Goal: Transaction & Acquisition: Purchase product/service

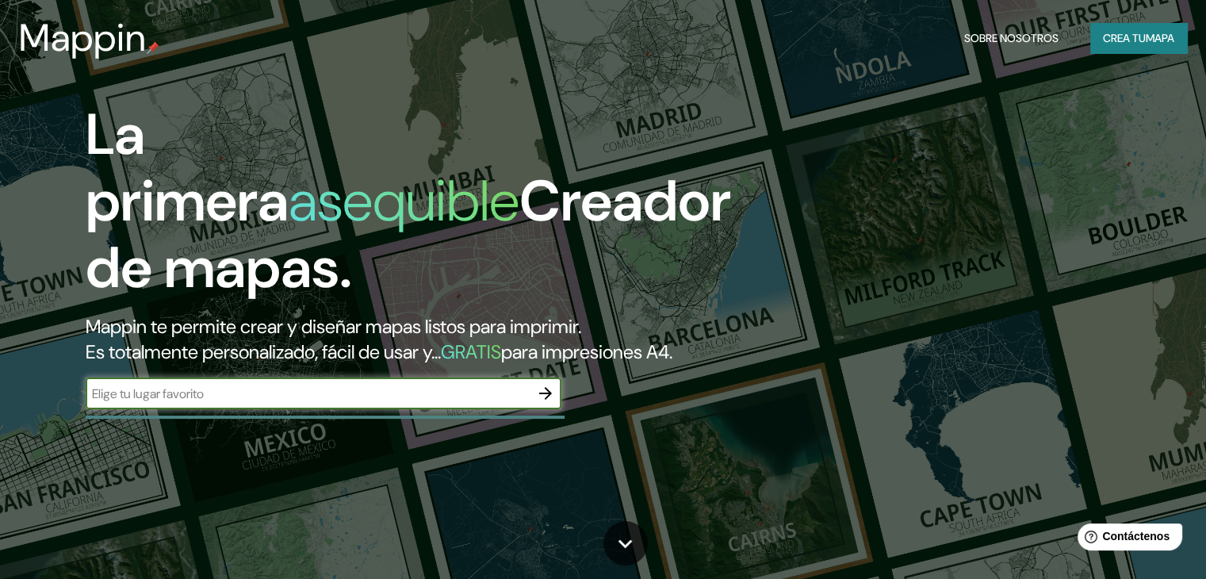
click at [476, 403] on input "text" at bounding box center [308, 393] width 444 height 18
type input "[GEOGRAPHIC_DATA], [GEOGRAPHIC_DATA], [GEOGRAPHIC_DATA]"
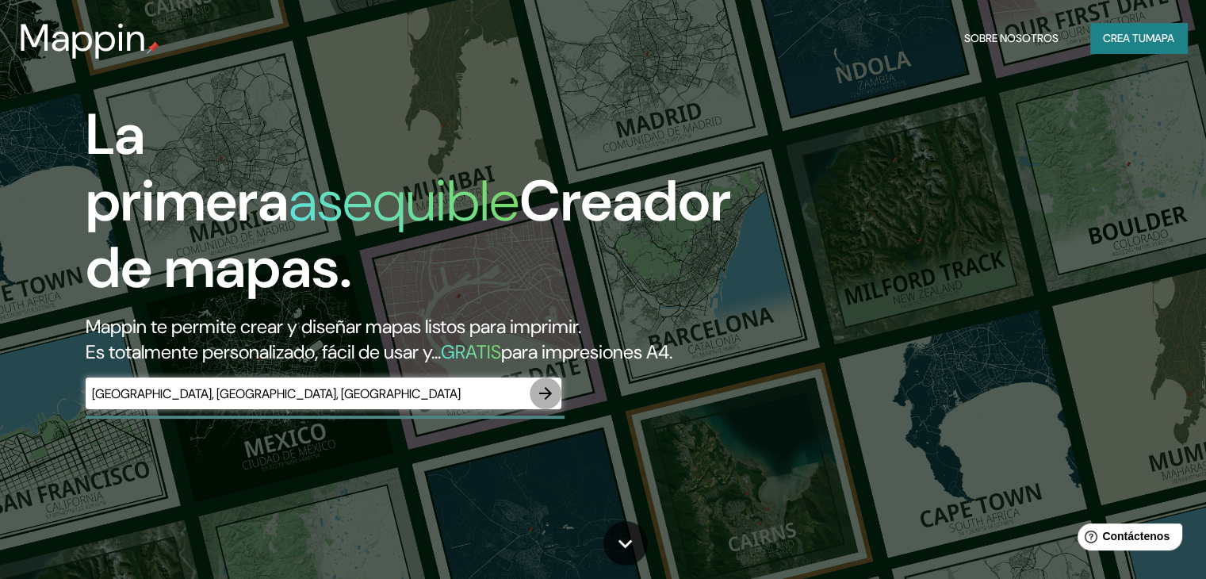
click at [548, 403] on icon "button" at bounding box center [545, 393] width 19 height 19
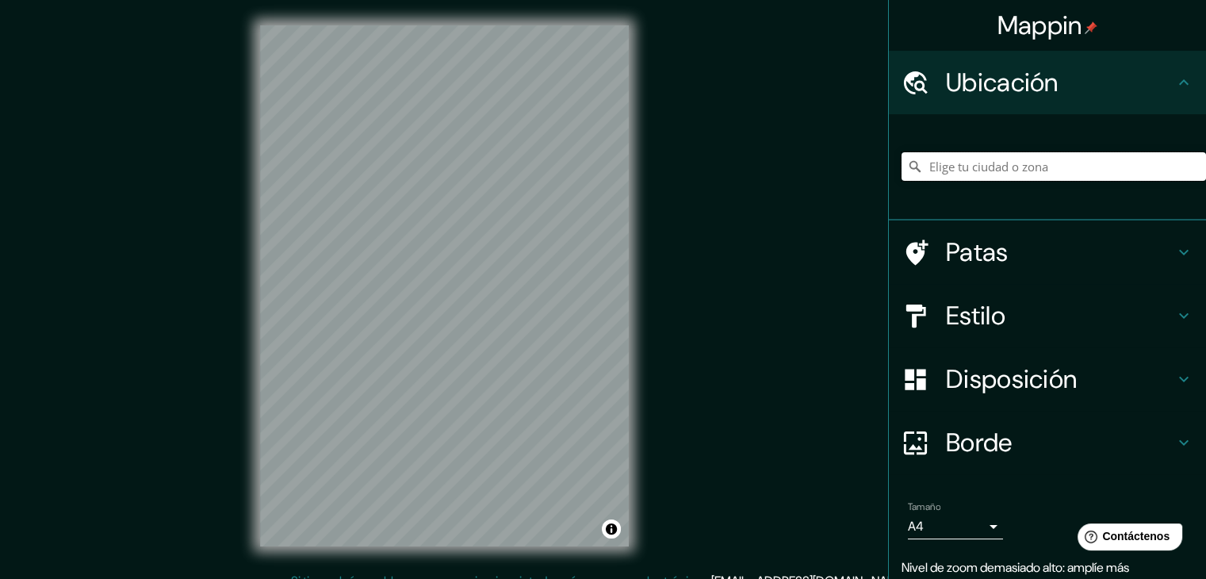
click at [985, 174] on input "Elige tu ciudad o zona" at bounding box center [1053, 166] width 304 height 29
click at [1066, 382] on font "Disposición" at bounding box center [1011, 378] width 131 height 33
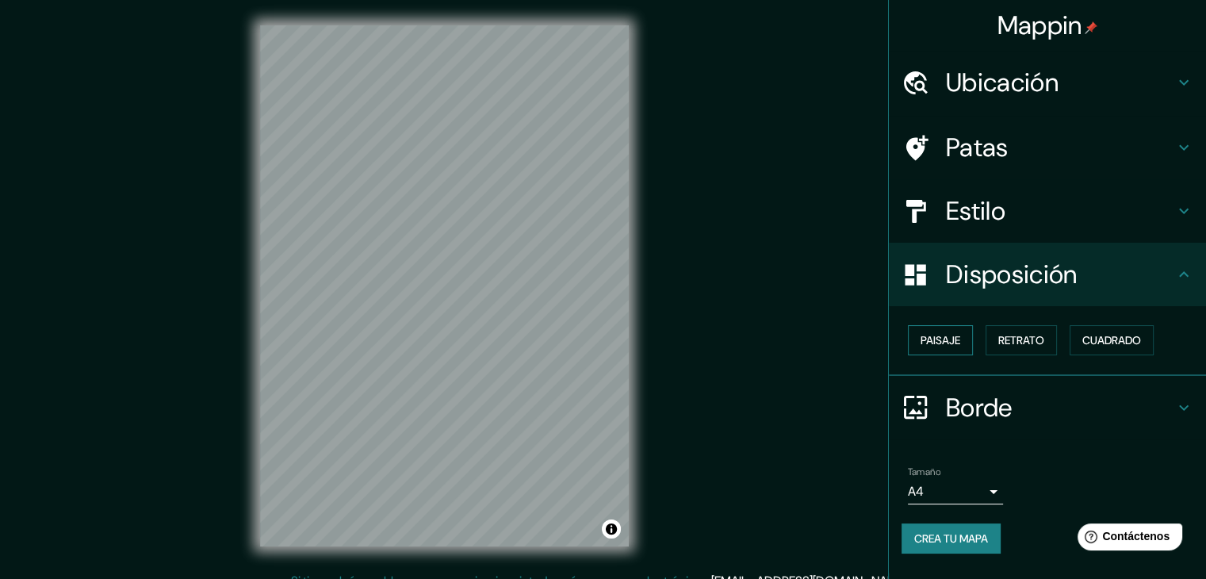
click at [957, 339] on font "Paisaje" at bounding box center [940, 340] width 40 height 14
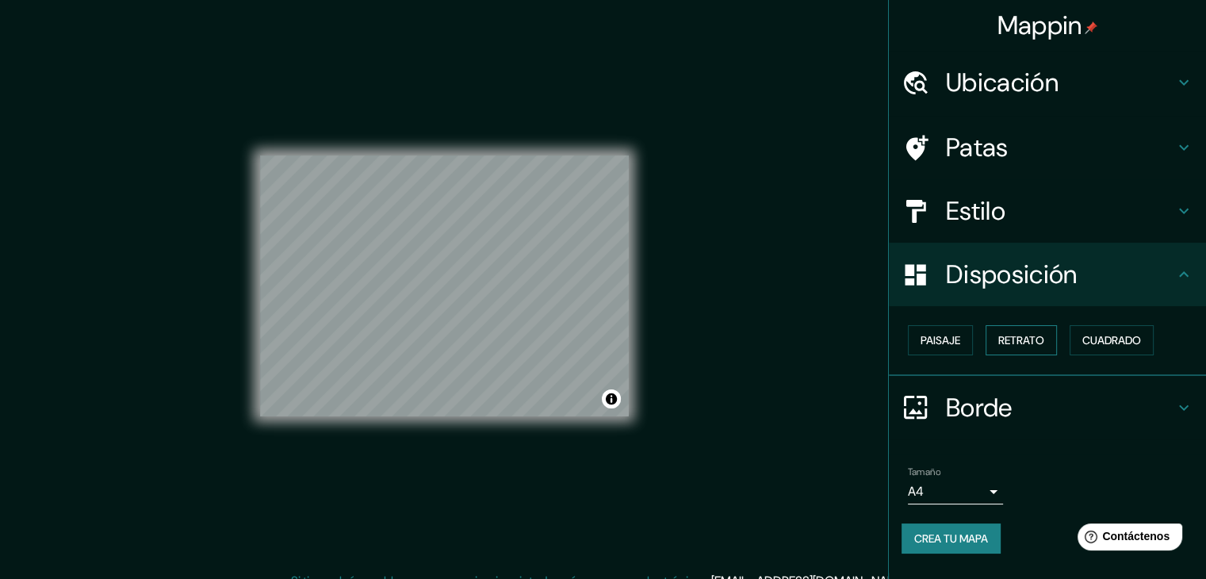
click at [1003, 339] on font "Retrato" at bounding box center [1021, 340] width 46 height 14
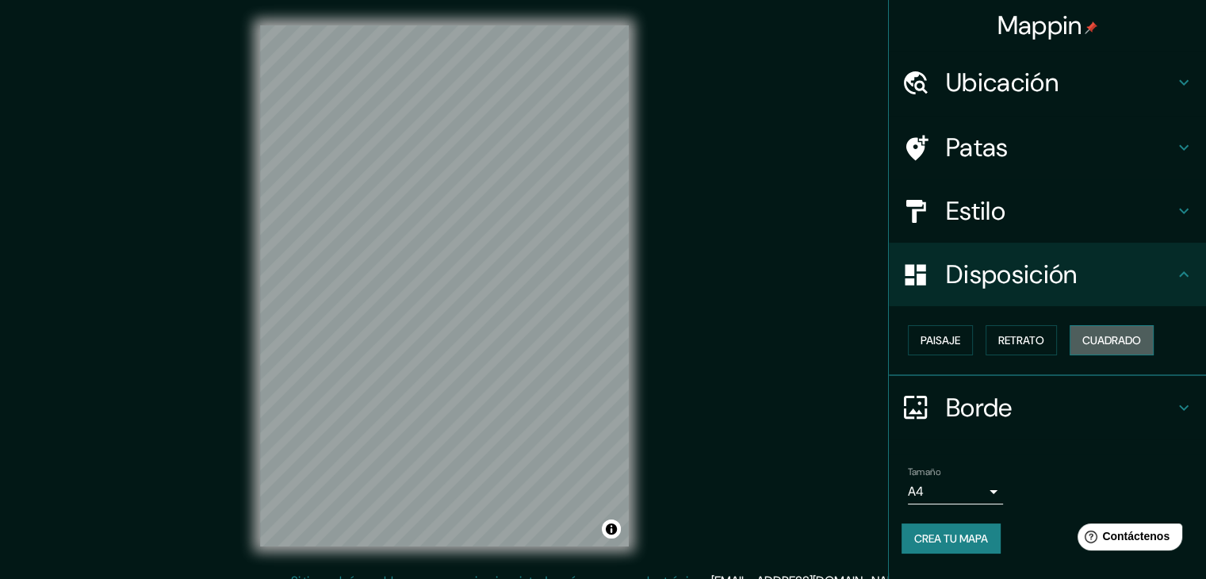
click at [1080, 339] on button "Cuadrado" at bounding box center [1111, 340] width 84 height 30
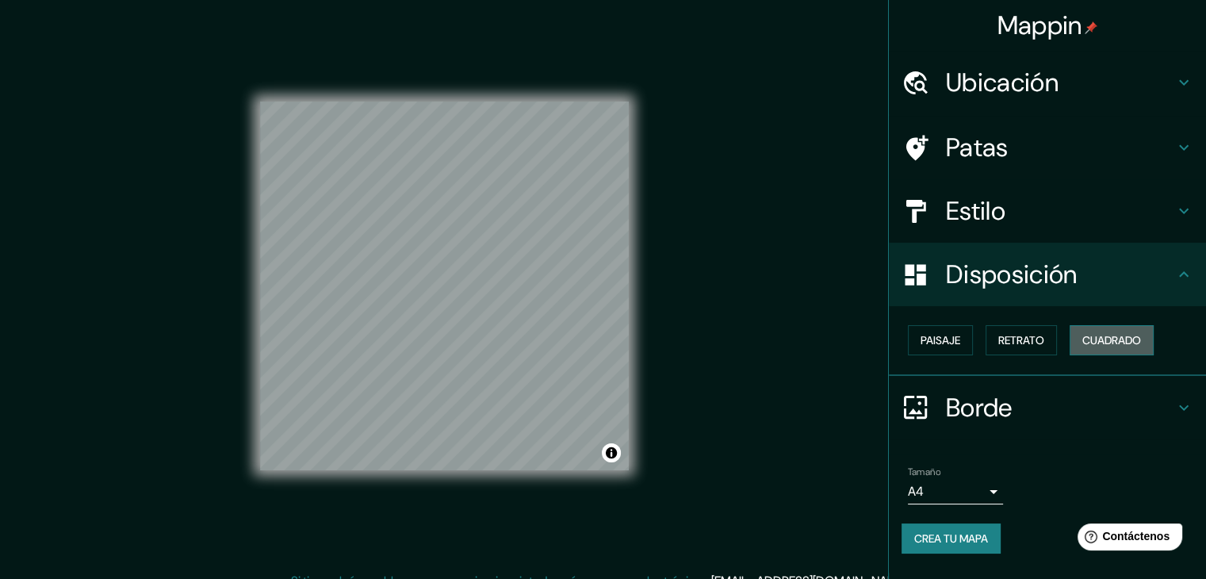
click at [1080, 339] on button "Cuadrado" at bounding box center [1111, 340] width 84 height 30
click at [984, 332] on div "Paisaje Retrato Cuadrado" at bounding box center [1053, 340] width 304 height 43
click at [1009, 334] on font "Retrato" at bounding box center [1021, 340] width 46 height 14
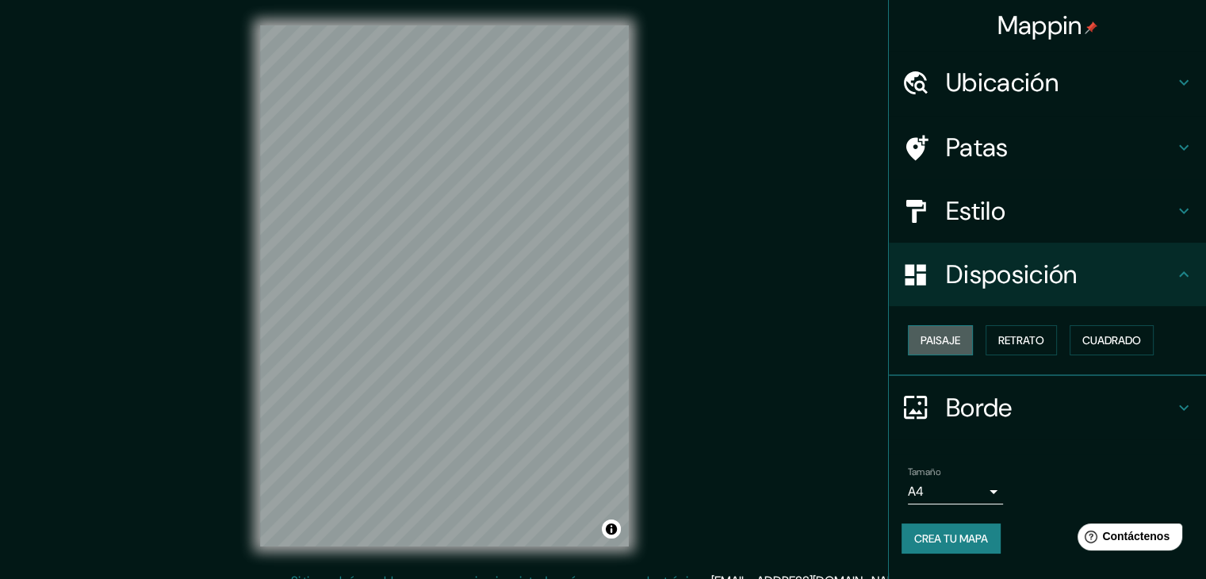
click at [964, 335] on button "Paisaje" at bounding box center [940, 340] width 65 height 30
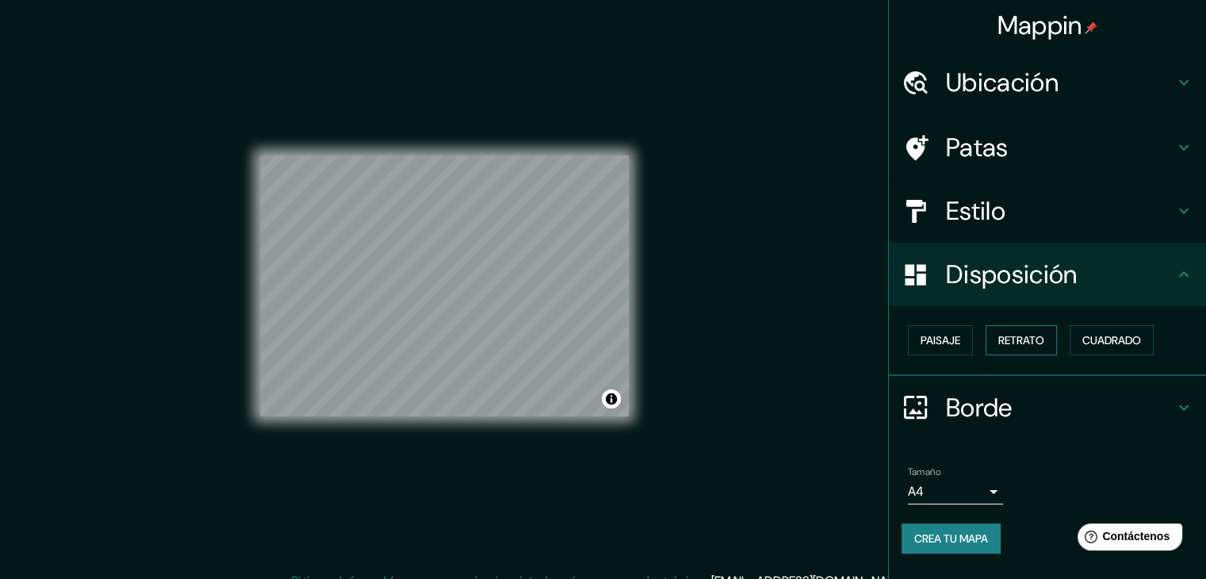
click at [1014, 339] on font "Retrato" at bounding box center [1021, 340] width 46 height 14
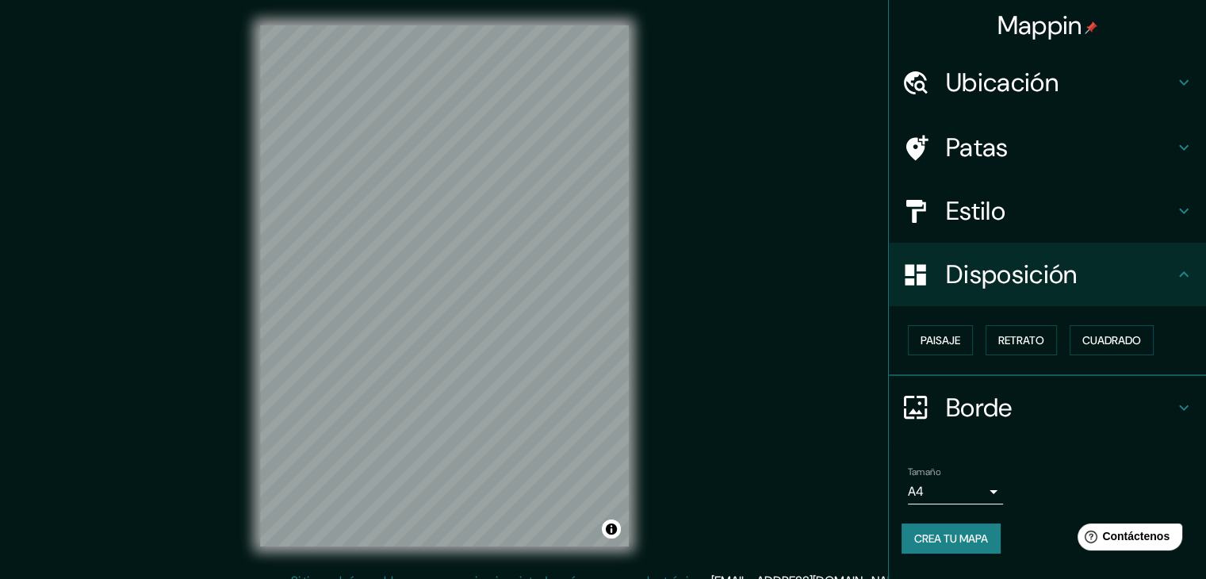
click at [1009, 207] on h4 "Estilo" at bounding box center [1060, 211] width 228 height 32
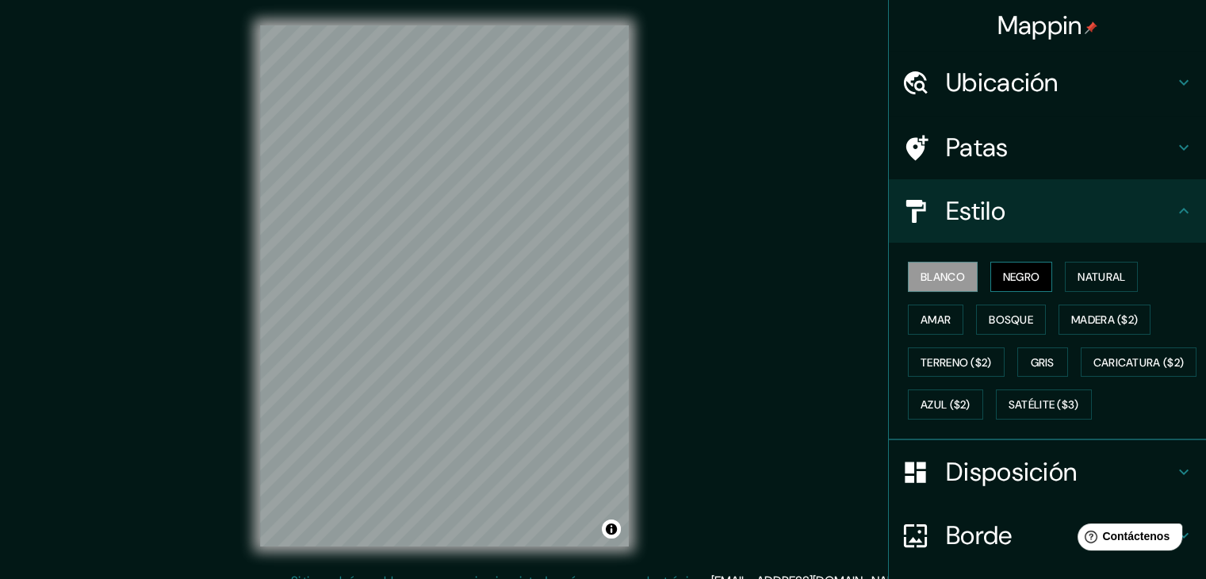
click at [1003, 272] on font "Negro" at bounding box center [1021, 276] width 37 height 14
click at [1077, 275] on font "Natural" at bounding box center [1101, 276] width 48 height 14
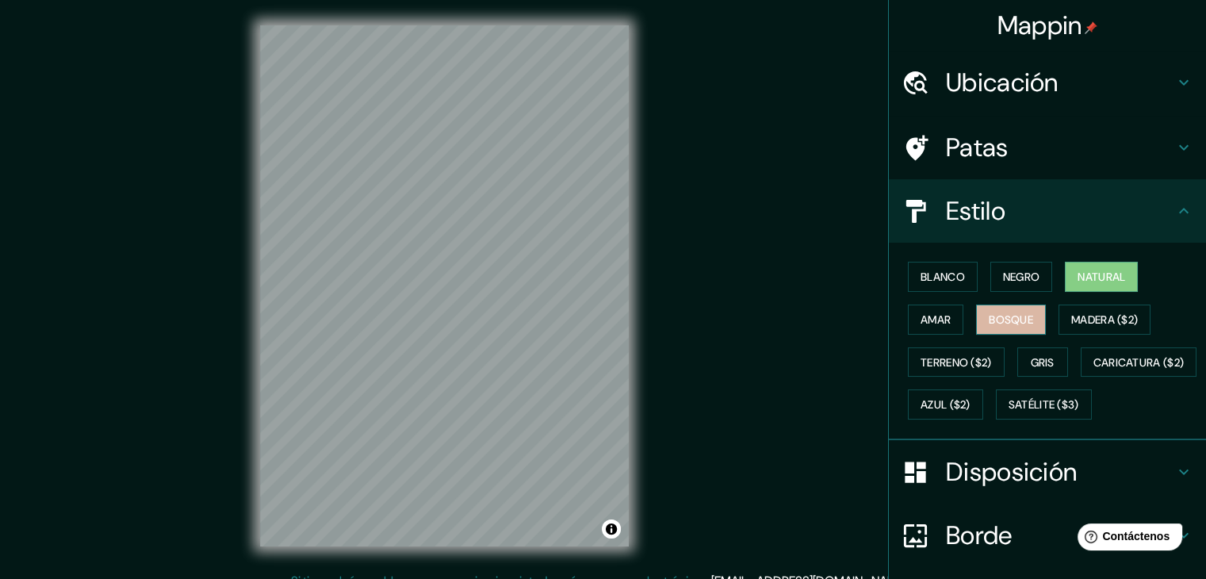
click at [1027, 318] on button "Bosque" at bounding box center [1011, 319] width 70 height 30
click at [1023, 82] on font "Ubicación" at bounding box center [1002, 82] width 113 height 33
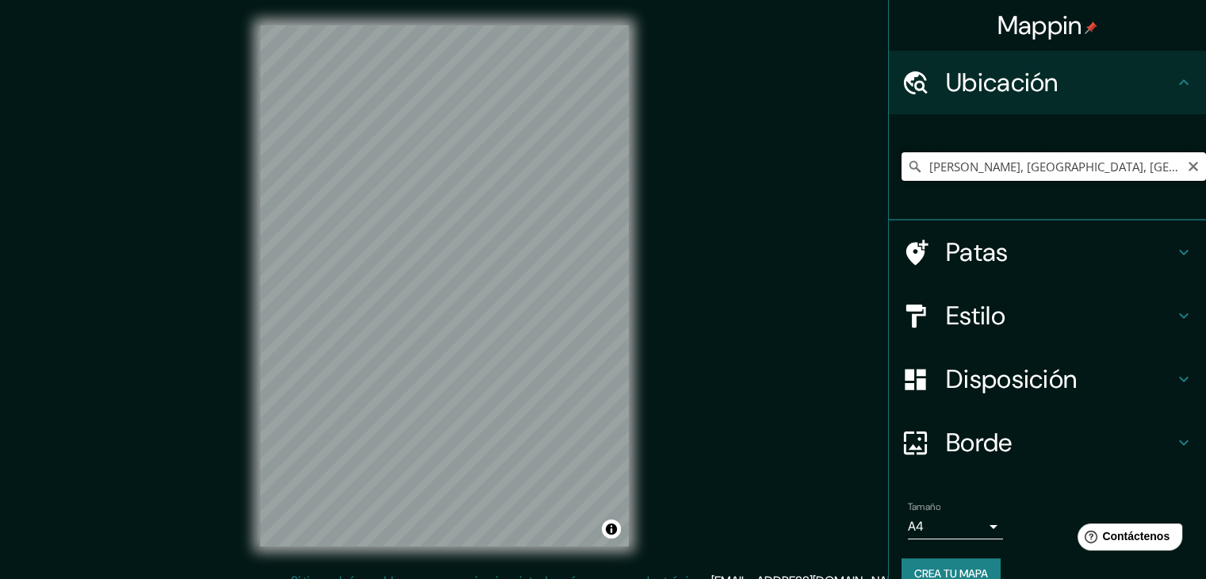
click at [1150, 169] on input "[PERSON_NAME], [GEOGRAPHIC_DATA], [GEOGRAPHIC_DATA]" at bounding box center [1053, 166] width 304 height 29
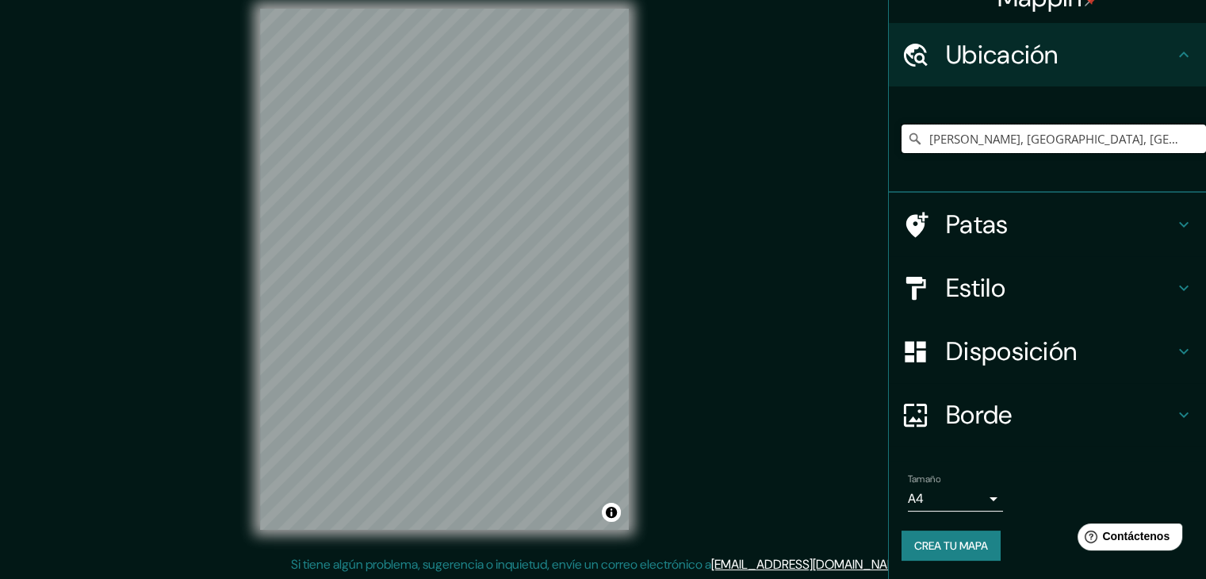
scroll to position [18, 0]
click at [1075, 223] on h4 "Patas" at bounding box center [1060, 224] width 228 height 32
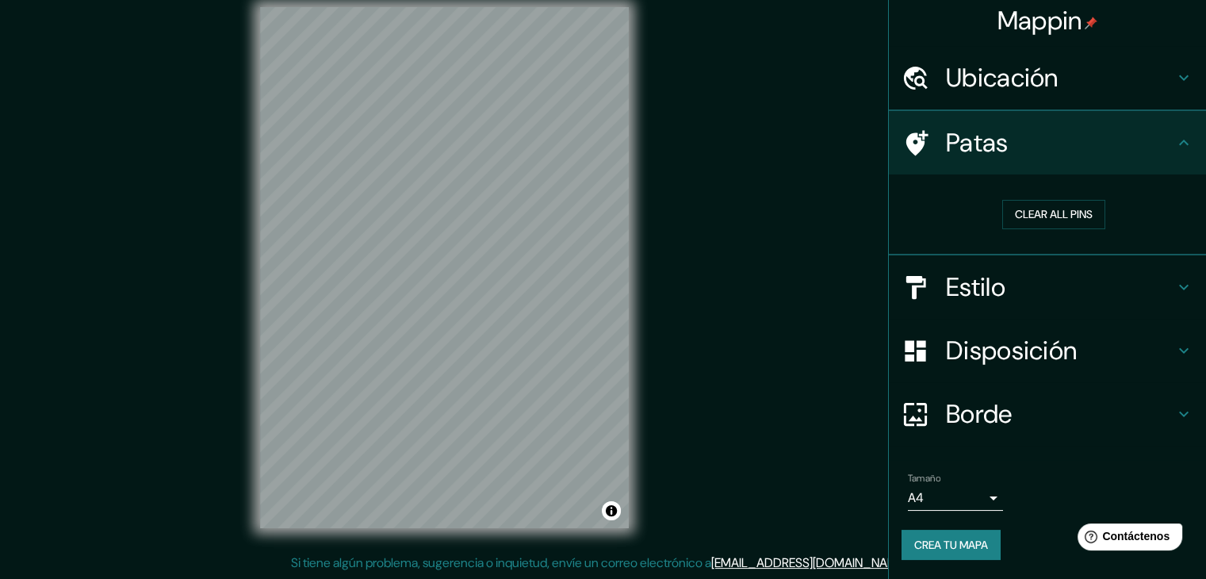
scroll to position [3, 0]
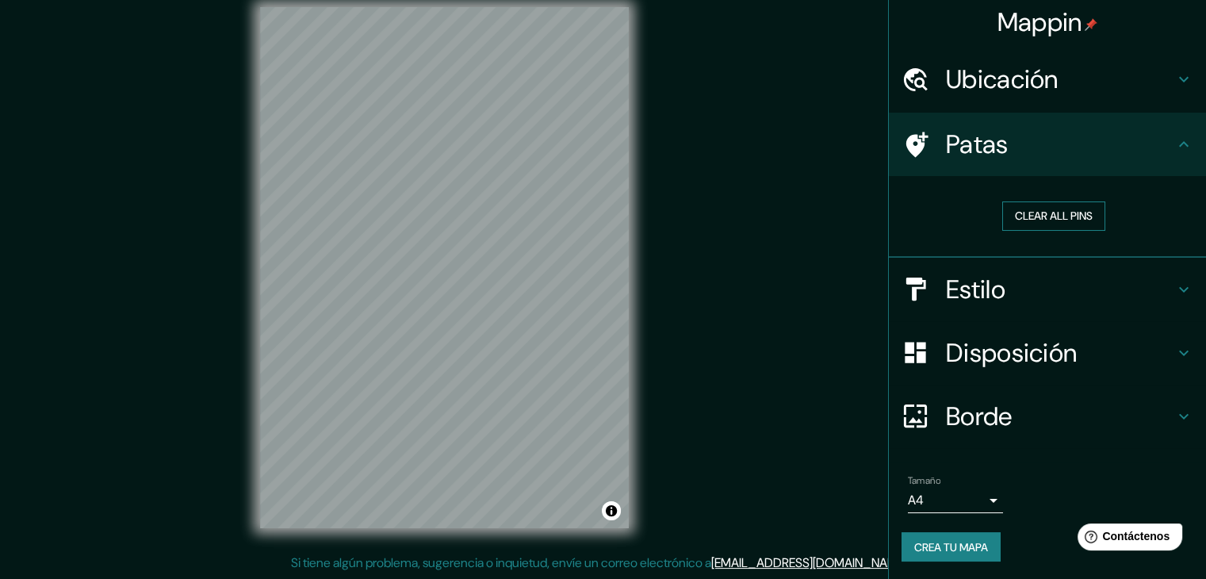
click at [1059, 214] on button "Clear all pins" at bounding box center [1053, 215] width 103 height 29
click at [1032, 204] on button "Clear all pins" at bounding box center [1053, 215] width 103 height 29
click at [642, 288] on div "© Mapbox © OpenStreetMap Improve this map" at bounding box center [444, 267] width 419 height 571
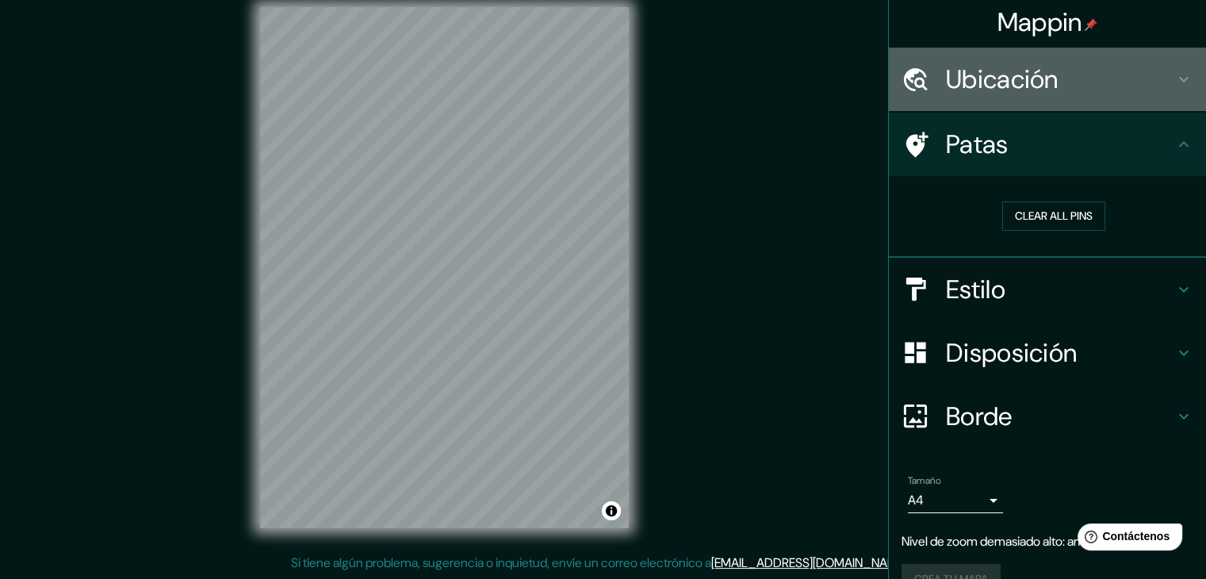
click at [976, 63] on font "Ubicación" at bounding box center [1002, 79] width 113 height 33
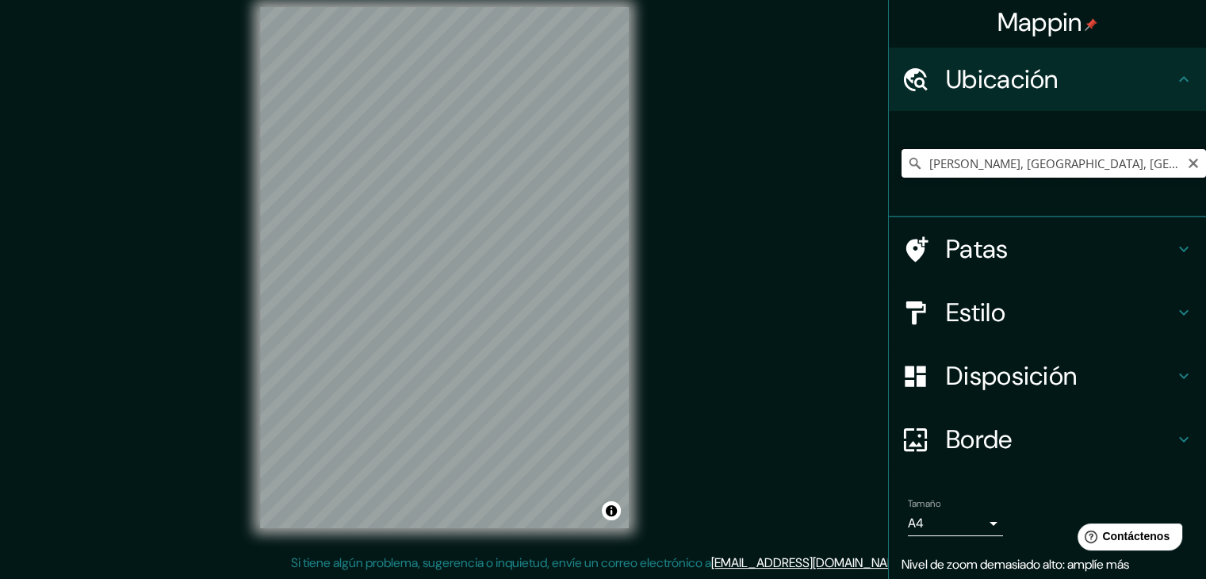
click at [1141, 162] on input "[PERSON_NAME], [GEOGRAPHIC_DATA], [GEOGRAPHIC_DATA]" at bounding box center [1053, 163] width 304 height 29
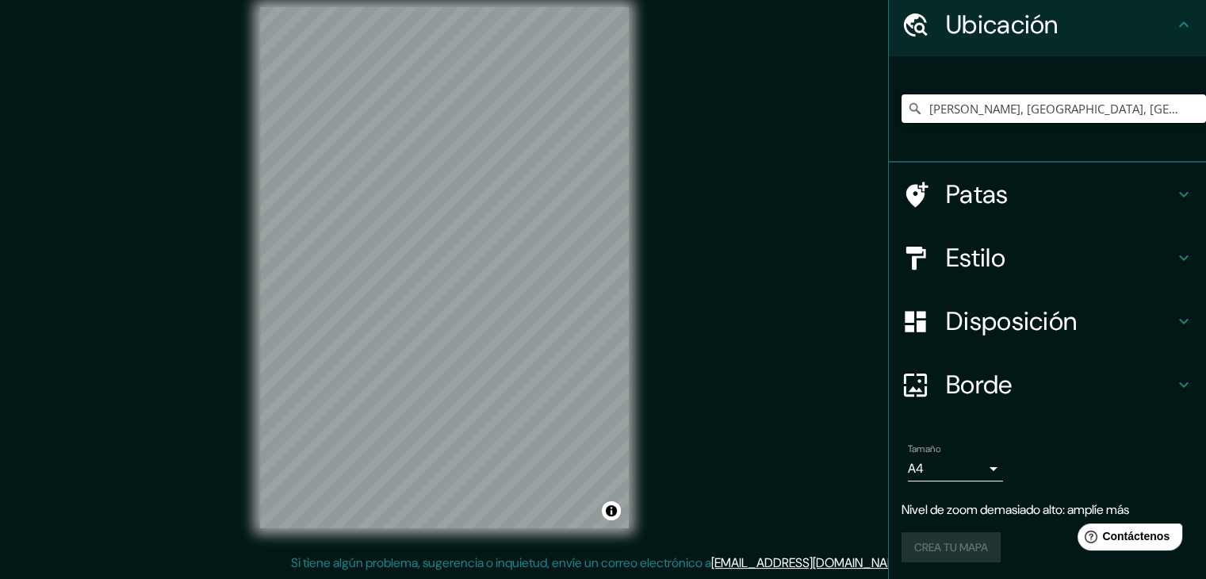
scroll to position [59, 0]
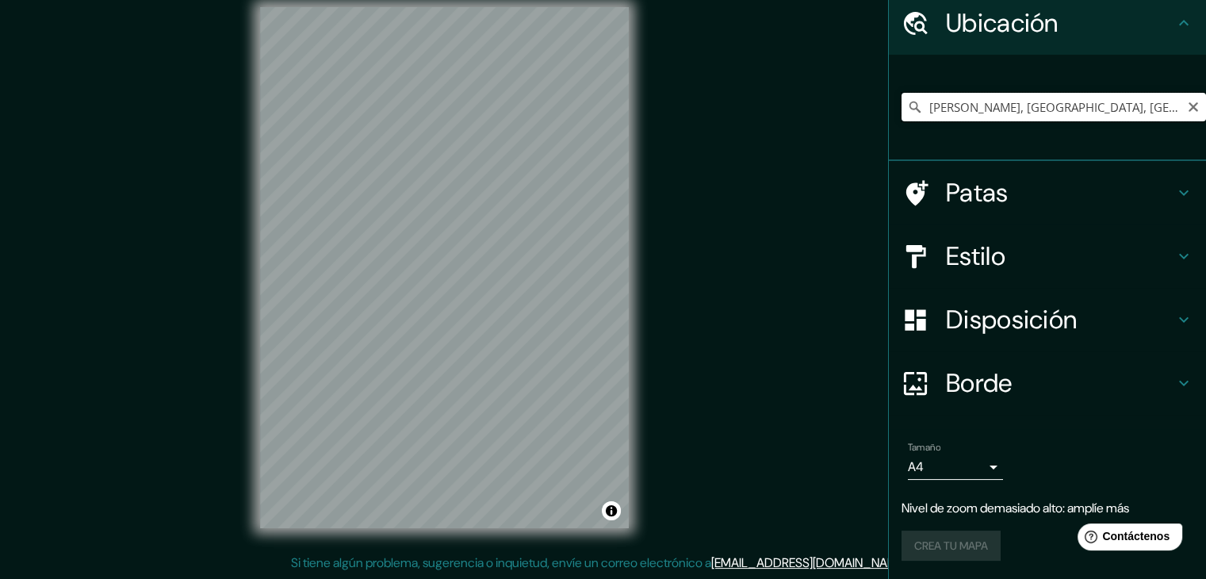
click at [1110, 109] on input "[PERSON_NAME], [GEOGRAPHIC_DATA], [GEOGRAPHIC_DATA]" at bounding box center [1053, 107] width 304 height 29
drag, startPoint x: 1028, startPoint y: 107, endPoint x: 1061, endPoint y: 103, distance: 33.5
click at [901, 101] on div "[PERSON_NAME], HidMéxicoalgo," at bounding box center [1053, 107] width 304 height 29
click at [1049, 103] on input "[PERSON_NAME], HidMéxicoalgo," at bounding box center [1053, 107] width 304 height 29
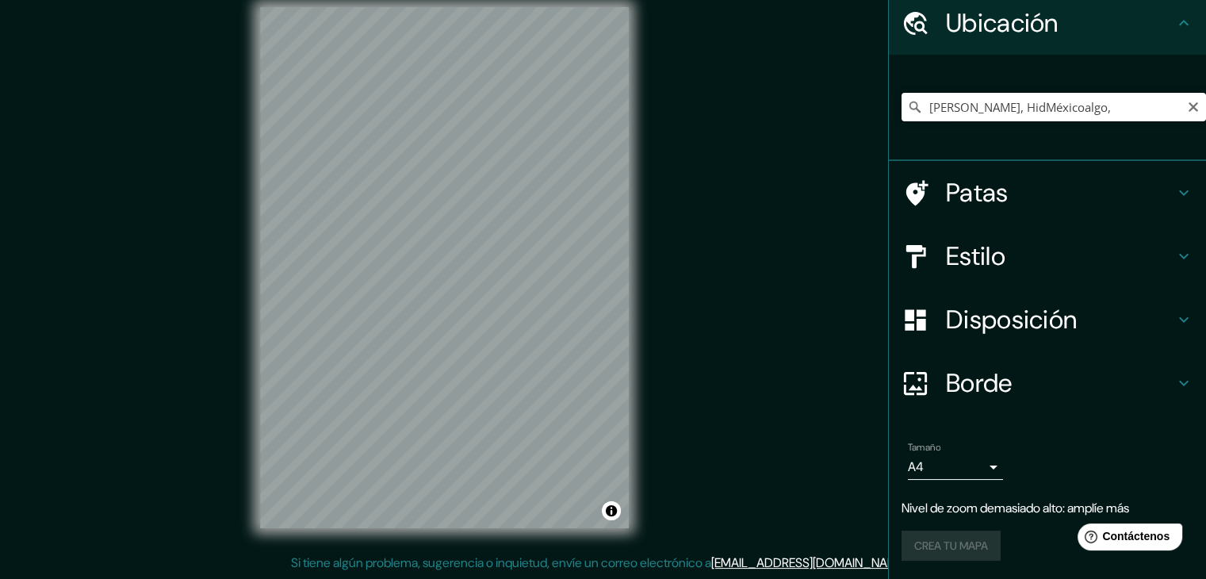
click at [1062, 105] on input "[PERSON_NAME], HidMéxicoalgo," at bounding box center [1053, 107] width 304 height 29
drag, startPoint x: 1094, startPoint y: 101, endPoint x: 1052, endPoint y: 105, distance: 42.2
click at [1050, 105] on input "[PERSON_NAME], HidMéxicoalgo," at bounding box center [1053, 107] width 304 height 29
click at [1091, 106] on input "[PERSON_NAME], HidMéxicoalgo," at bounding box center [1053, 107] width 304 height 29
drag, startPoint x: 1108, startPoint y: 95, endPoint x: 1100, endPoint y: 101, distance: 10.2
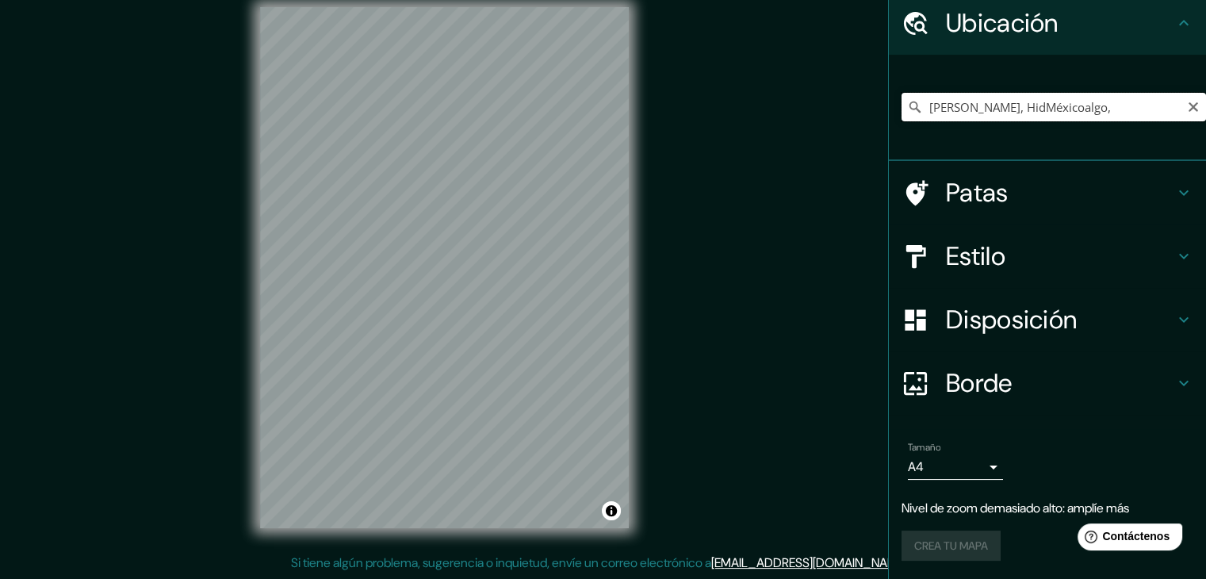
click at [1106, 96] on input "[PERSON_NAME], HidMéxicoalgo," at bounding box center [1053, 107] width 304 height 29
drag, startPoint x: 1091, startPoint y: 108, endPoint x: 1053, endPoint y: 108, distance: 38.0
click at [1053, 108] on input "[PERSON_NAME], HidMéxicoalgo," at bounding box center [1053, 107] width 304 height 29
type input "[PERSON_NAME], [GEOGRAPHIC_DATA], [GEOGRAPHIC_DATA]"
click at [1136, 109] on input "[PERSON_NAME], [GEOGRAPHIC_DATA], [GEOGRAPHIC_DATA]" at bounding box center [1053, 107] width 304 height 29
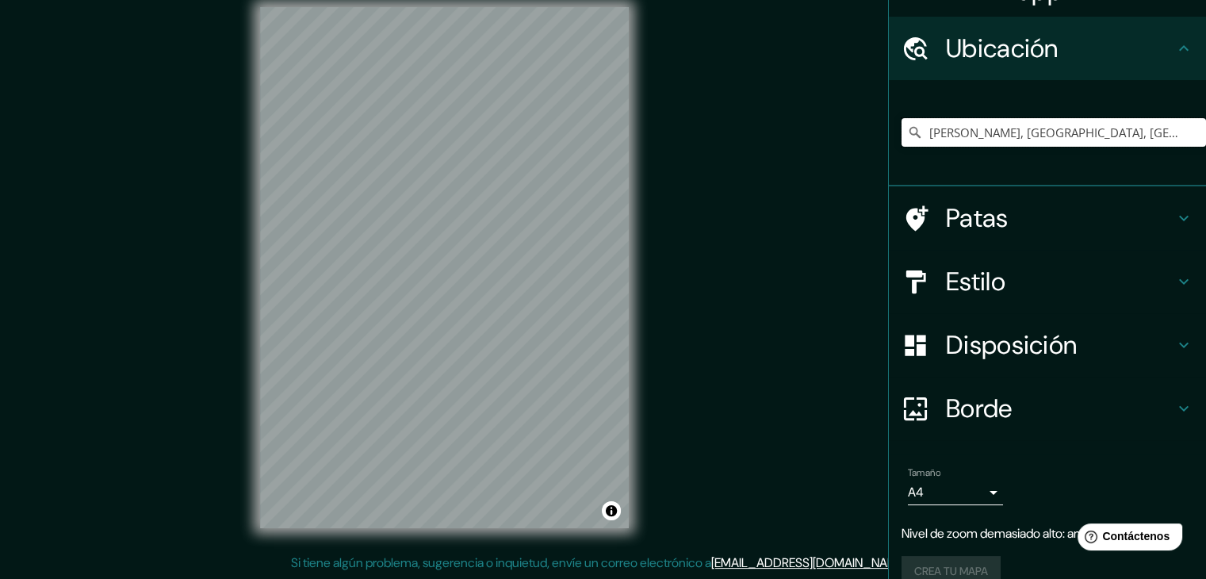
scroll to position [0, 0]
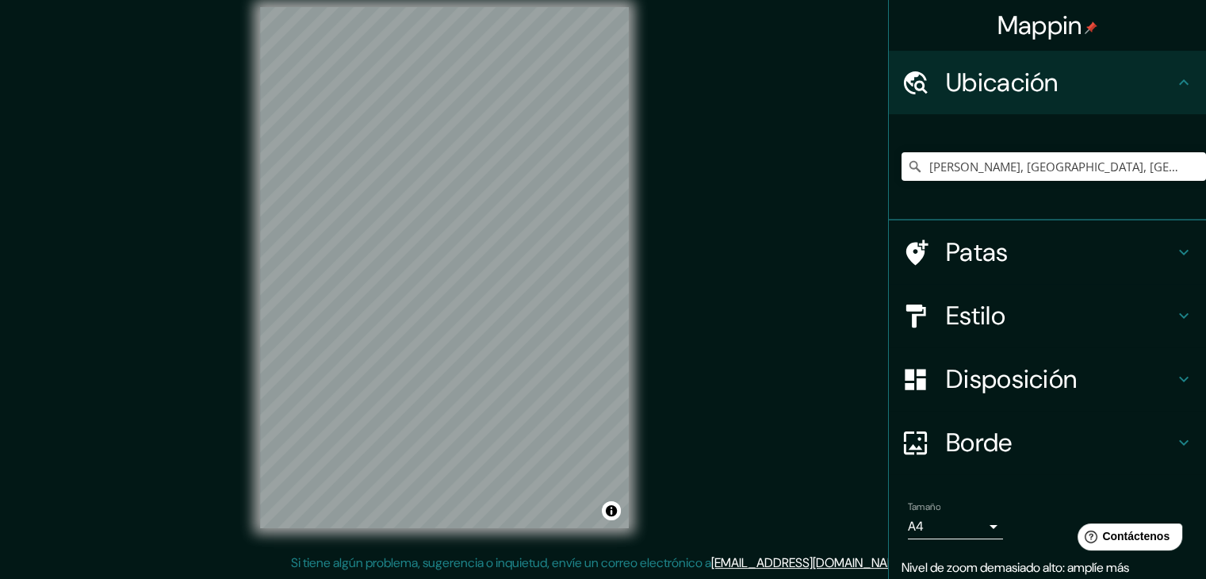
click at [1174, 77] on icon at bounding box center [1183, 82] width 19 height 19
click at [825, 232] on div "Mappin Ubicación [GEOGRAPHIC_DATA][PERSON_NAME], [GEOGRAPHIC_DATA], [GEOGRAPHIC…" at bounding box center [603, 280] width 1206 height 597
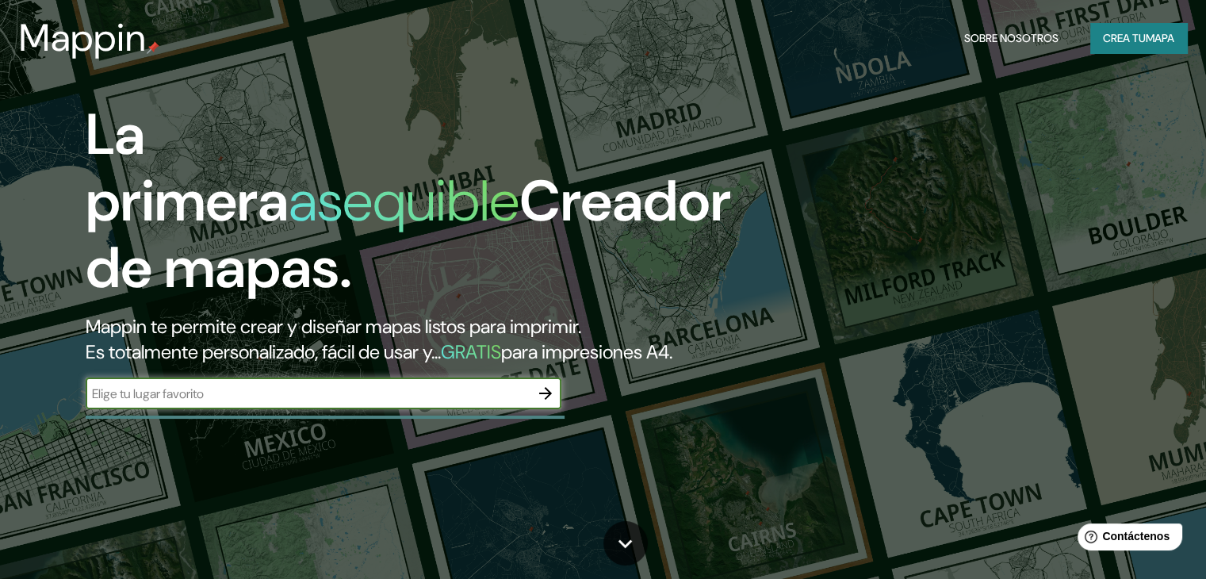
click at [552, 403] on icon "button" at bounding box center [545, 393] width 19 height 19
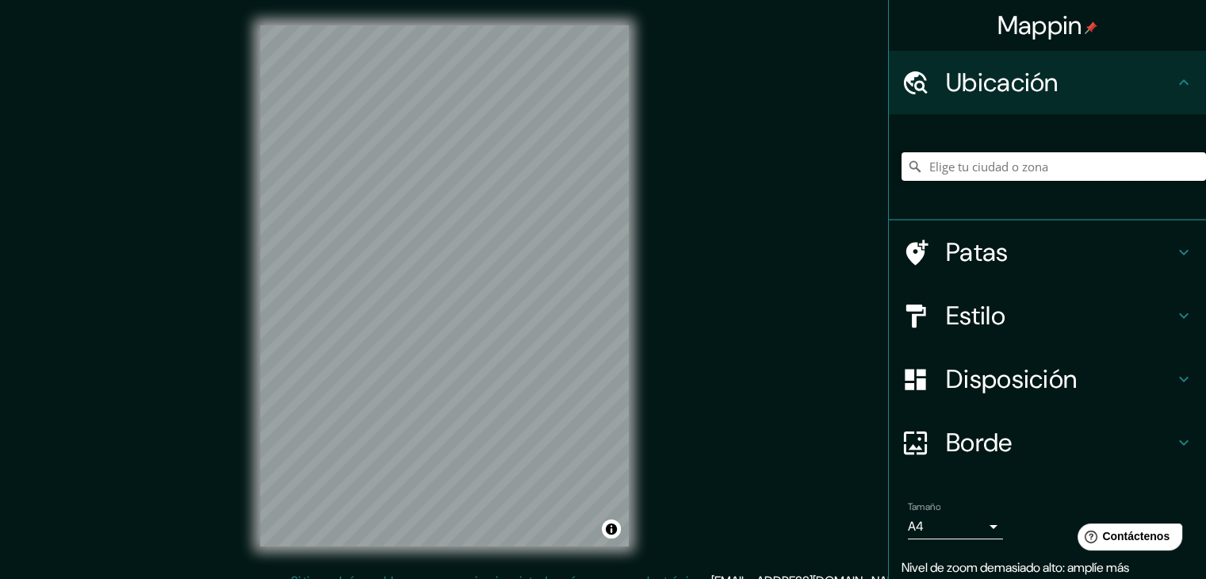
click at [952, 171] on input "Elige tu ciudad o zona" at bounding box center [1053, 166] width 304 height 29
type input "[PERSON_NAME], [GEOGRAPHIC_DATA], [GEOGRAPHIC_DATA]"
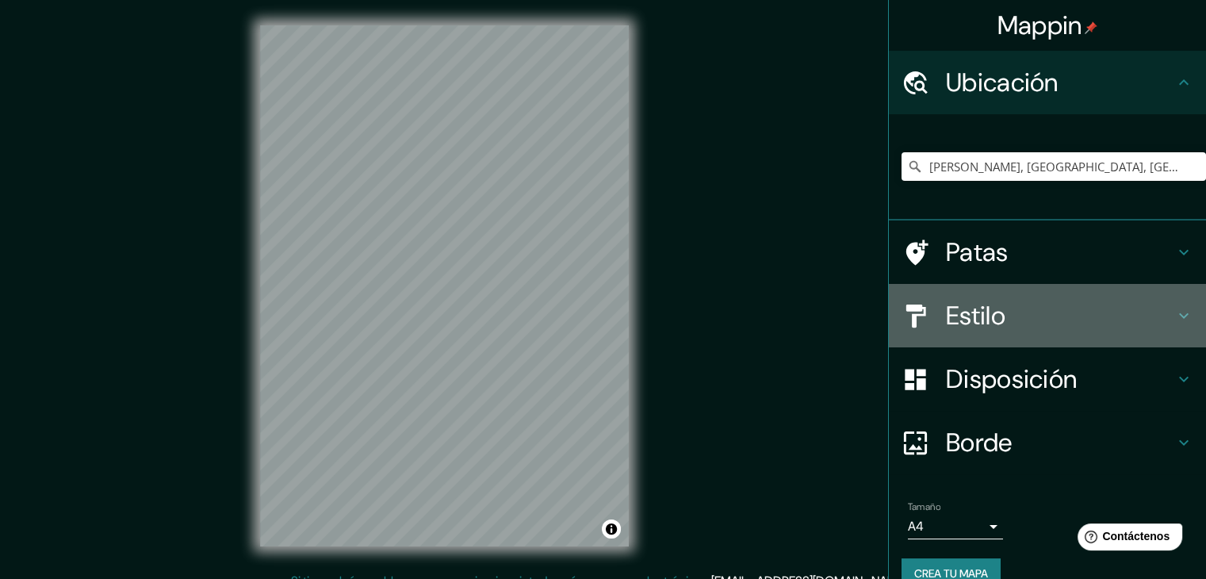
click at [998, 308] on h4 "Estilo" at bounding box center [1060, 316] width 228 height 32
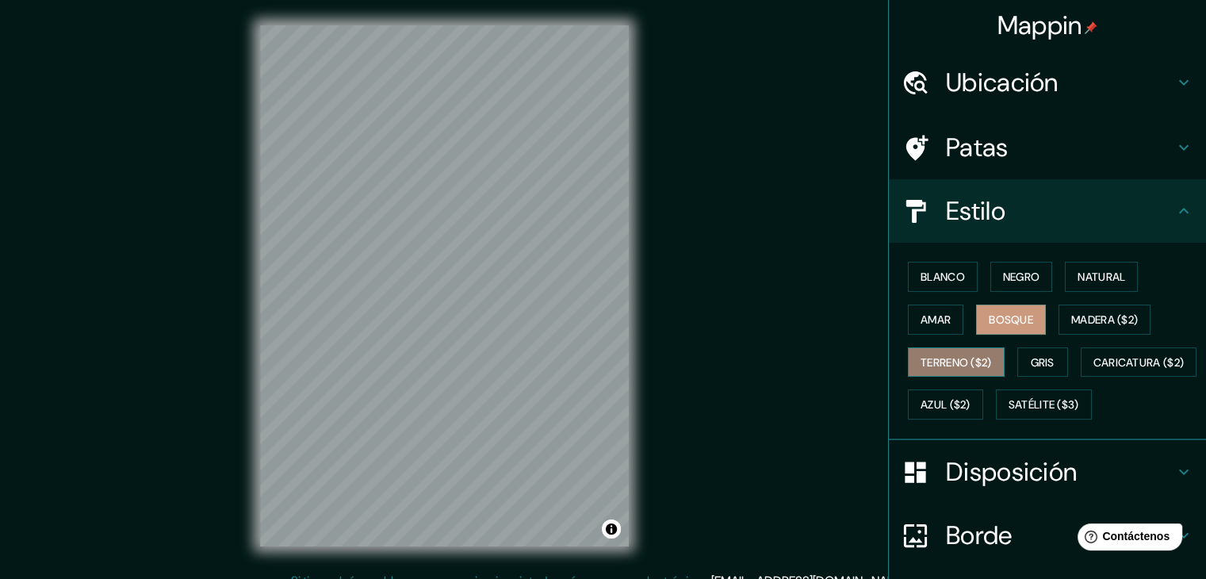
click at [927, 355] on font "Terreno ($2)" at bounding box center [955, 362] width 71 height 14
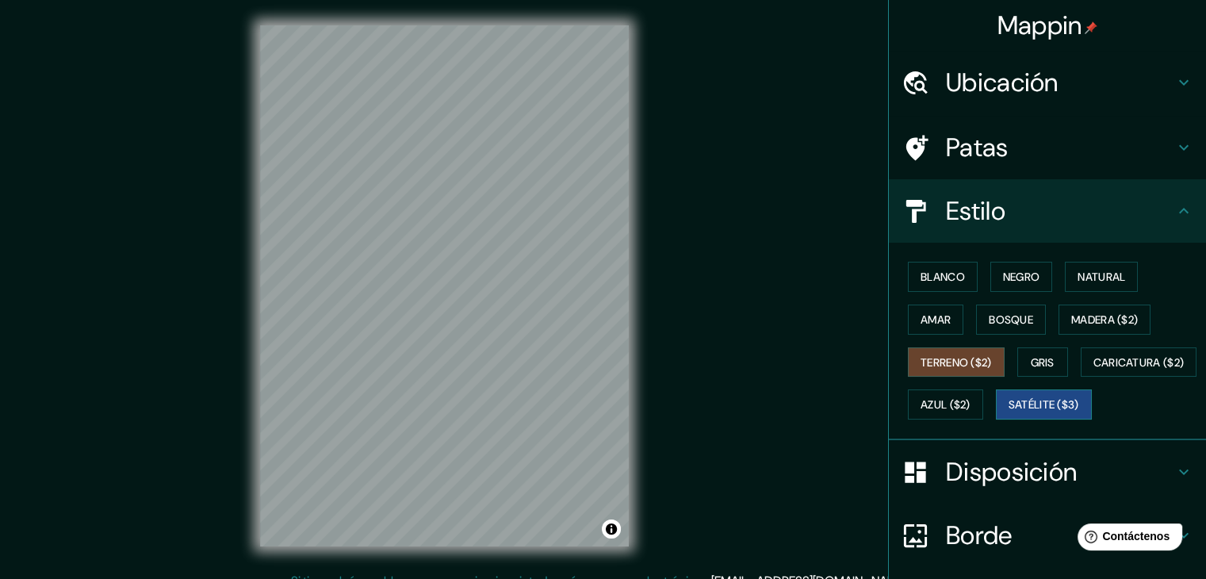
click at [1008, 412] on font "Satélite ($3)" at bounding box center [1043, 405] width 71 height 14
